Goal: Task Accomplishment & Management: Manage account settings

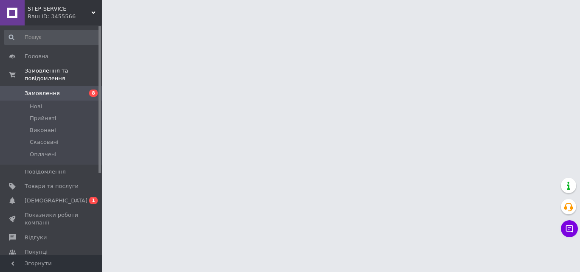
click at [54, 90] on span "Замовлення" at bounding box center [42, 94] width 35 height 8
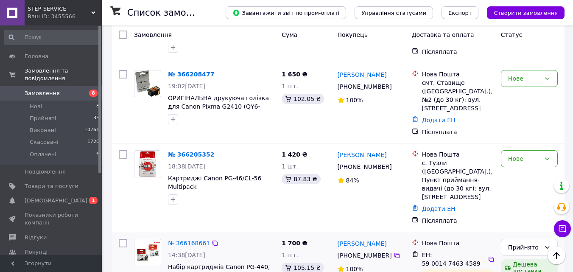
scroll to position [1103, 0]
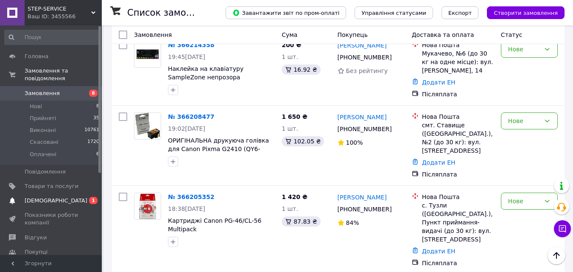
click at [84, 197] on span "0 1" at bounding box center [90, 201] width 23 height 8
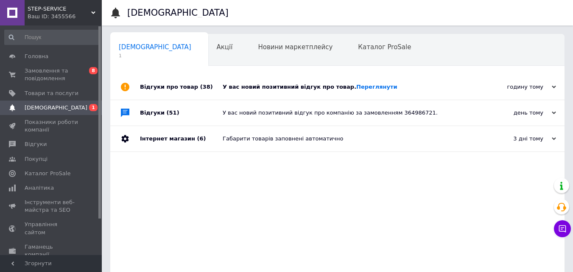
click at [301, 90] on div "У вас новий позитивний відгук про товар. Переглянути" at bounding box center [347, 87] width 249 height 8
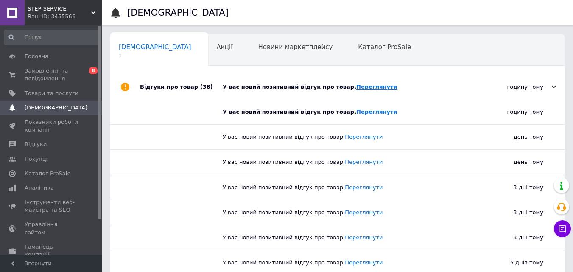
click at [356, 87] on link "Переглянути" at bounding box center [376, 87] width 41 height 6
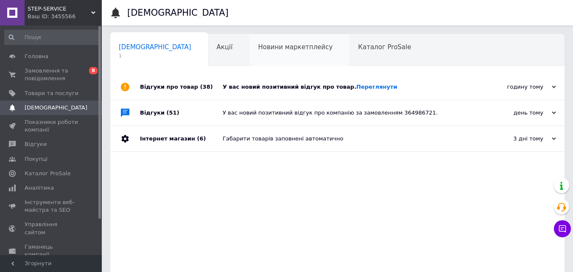
click at [250, 52] on div "Новини маркетплейсу 0" at bounding box center [300, 50] width 100 height 32
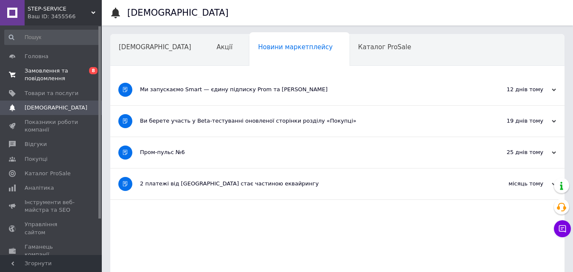
click at [77, 71] on span "Замовлення та повідомлення" at bounding box center [52, 74] width 54 height 15
